Goal: Complete application form: Complete application form

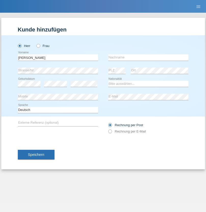
type input "[PERSON_NAME]"
click at [148, 57] on input "text" at bounding box center [148, 57] width 80 height 6
type input "Michelet"
select select "CH"
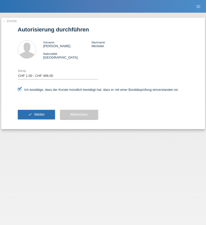
select select "1"
click at [36, 115] on span "Weiter" at bounding box center [39, 115] width 10 height 4
